Goal: Task Accomplishment & Management: Complete application form

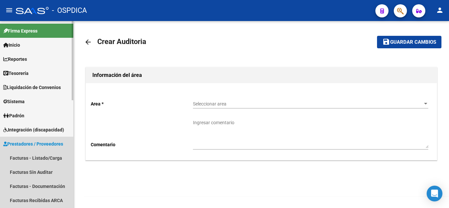
click at [43, 141] on span "Prestadores / Proveedores" at bounding box center [33, 143] width 60 height 7
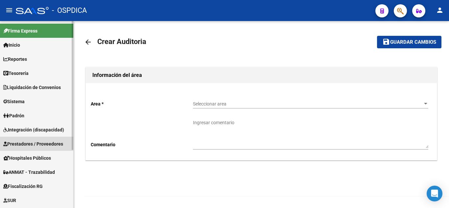
click at [35, 142] on span "Prestadores / Proveedores" at bounding box center [33, 143] width 60 height 7
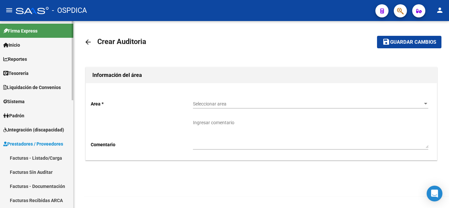
click at [36, 157] on link "Facturas - Listado/Carga" at bounding box center [36, 158] width 73 height 14
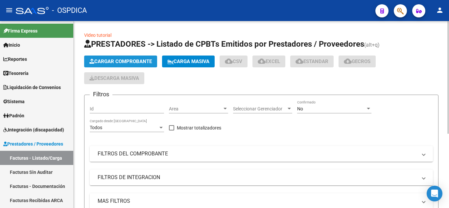
click at [112, 60] on span "Cargar Comprobante" at bounding box center [120, 62] width 63 height 6
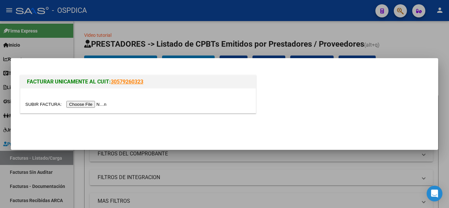
click at [104, 105] on input "file" at bounding box center [66, 104] width 83 height 7
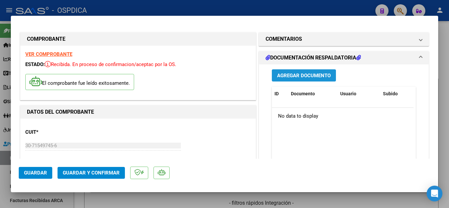
click at [299, 79] on span "Agregar Documento" at bounding box center [304, 76] width 54 height 6
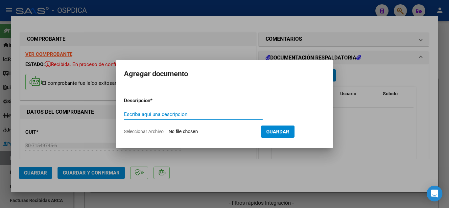
click at [189, 116] on input "Escriba aquí una descripcion" at bounding box center [193, 115] width 139 height 6
type input "FACB62101 detalle"
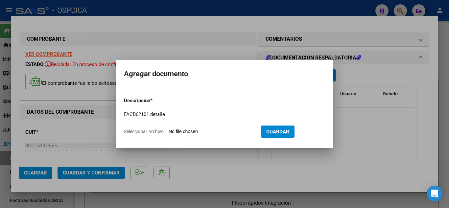
click at [207, 131] on input "Seleccionar Archivo" at bounding box center [212, 132] width 87 height 6
type input "C:\fakepath\FACB62101 detalle.pdf"
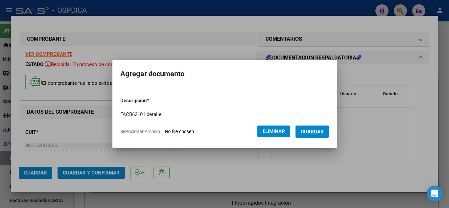
click at [312, 132] on span "Guardar" at bounding box center [312, 132] width 23 height 6
